Goal: Transaction & Acquisition: Subscribe to service/newsletter

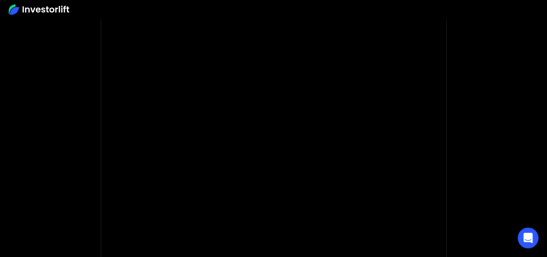
scroll to position [43, 0]
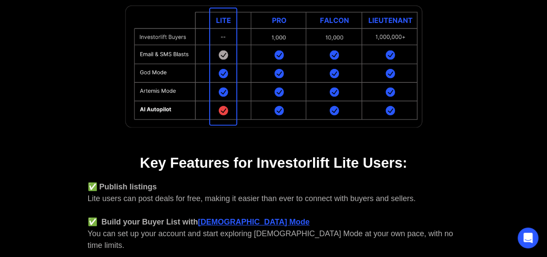
scroll to position [216, 0]
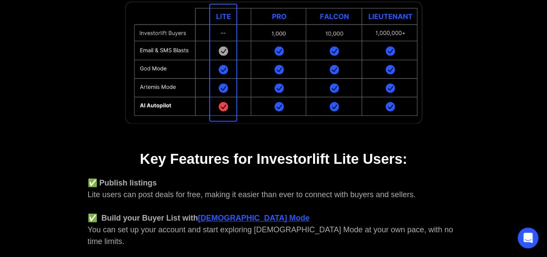
drag, startPoint x: 255, startPoint y: 115, endPoint x: 50, endPoint y: 138, distance: 206.3
click at [48, 137] on div "You're qualified for Investorlift Lite! What does that mean? 👉 You're not ready…" at bounding box center [273, 119] width 467 height 584
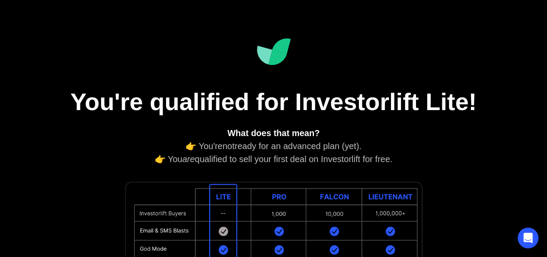
scroll to position [29, 0]
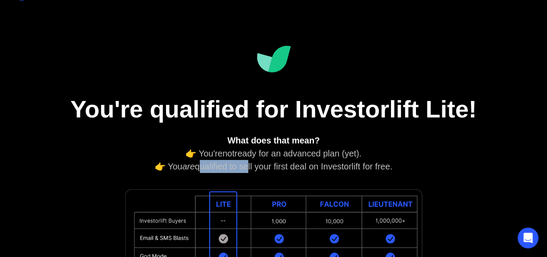
drag, startPoint x: 197, startPoint y: 169, endPoint x: 248, endPoint y: 167, distance: 51.1
click at [248, 167] on div "What does that mean? 👉 You're not ready for an advanced plan (yet). 👉 You are q…" at bounding box center [274, 153] width 372 height 39
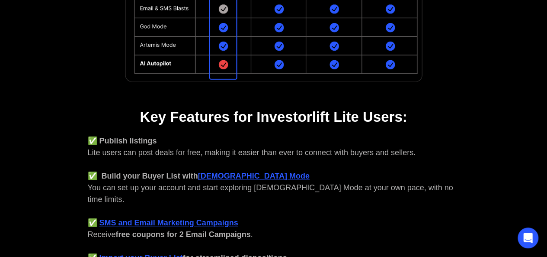
scroll to position [289, 0]
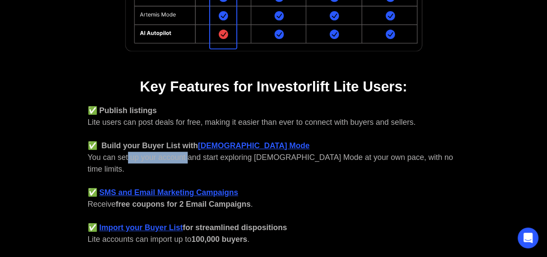
drag, startPoint x: 127, startPoint y: 152, endPoint x: 193, endPoint y: 153, distance: 65.8
click at [191, 153] on div "✅ Publish listings Lite users can post deals for free, making it easier than ev…" at bounding box center [274, 175] width 372 height 140
click at [248, 163] on div "✅ Publish listings Lite users can post deals for free, making it easier than ev…" at bounding box center [274, 175] width 372 height 140
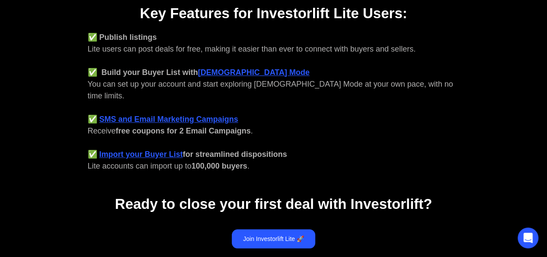
scroll to position [375, 0]
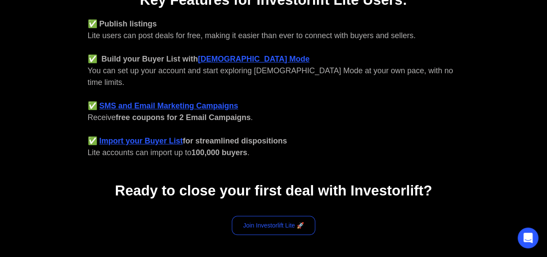
click at [253, 215] on link "Join Investorlift Lite 🚀" at bounding box center [273, 224] width 83 height 19
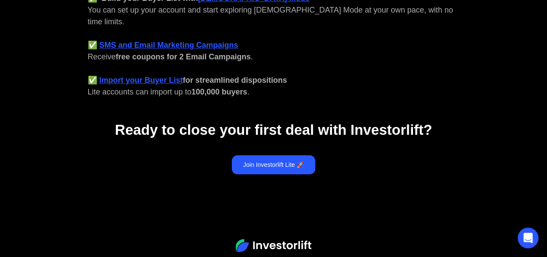
scroll to position [462, 0]
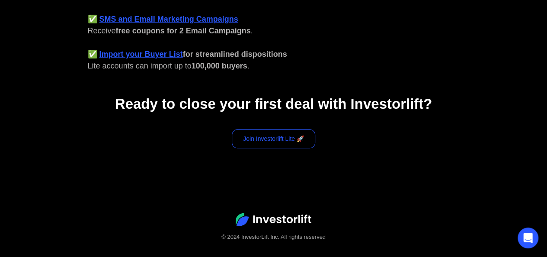
click at [292, 129] on link "Join Investorlift Lite 🚀" at bounding box center [273, 138] width 83 height 19
